Goal: Browse casually: Explore the website without a specific task or goal

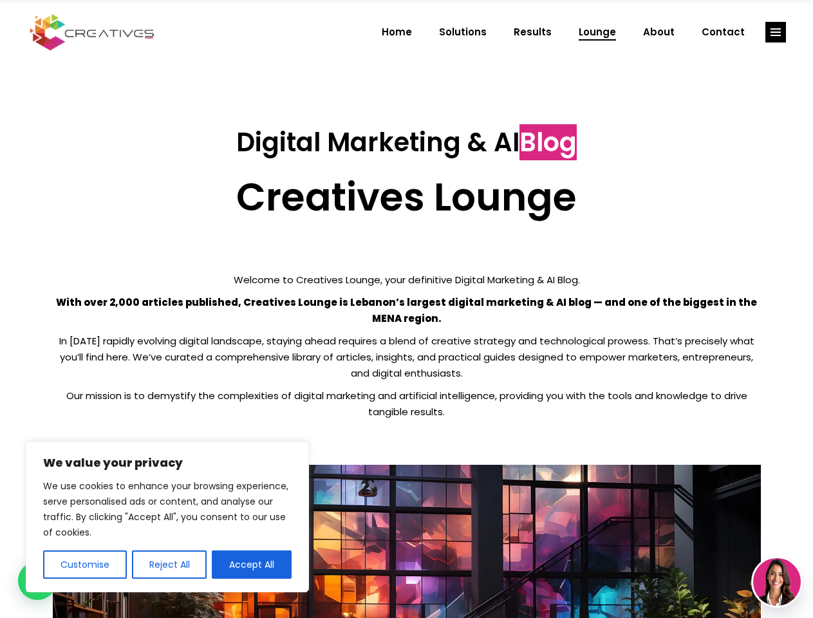
click at [406, 309] on p "With over 2,000 articles published, Creatives Lounge is Lebanon’s largest digit…" at bounding box center [407, 310] width 708 height 32
click at [84, 565] on button "Customise" at bounding box center [85, 565] width 84 height 28
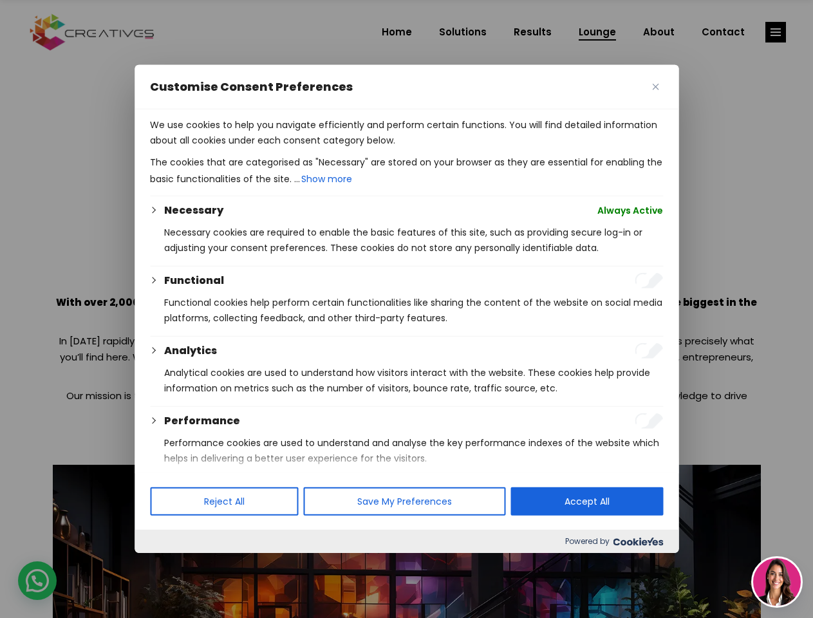
click at [169, 565] on div at bounding box center [406, 309] width 813 height 618
click at [776, 32] on div at bounding box center [406, 309] width 813 height 618
click at [777, 582] on img at bounding box center [777, 582] width 48 height 48
